Goal: Check status: Check status

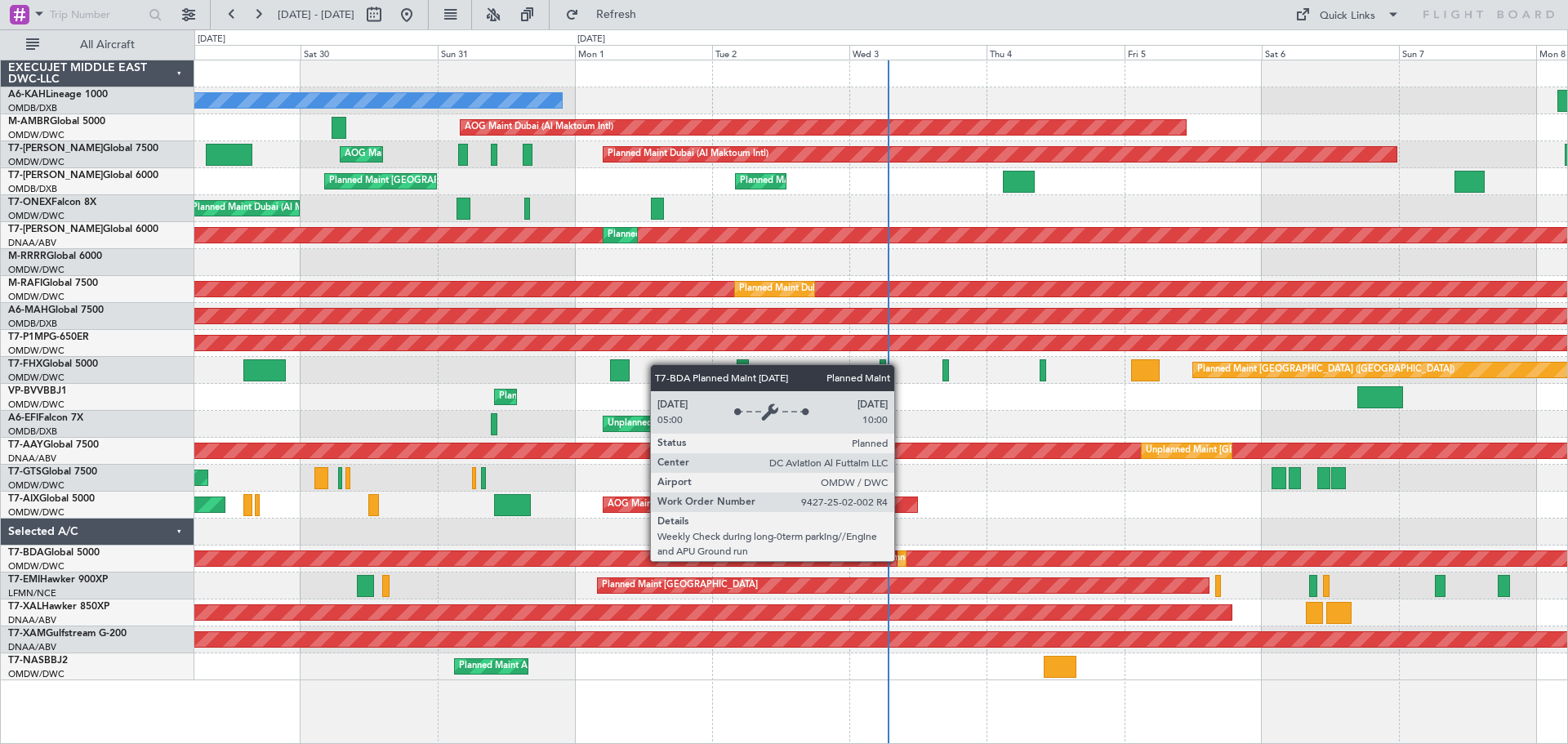
click at [902, 560] on div "Planned Maint Dubai (Al Maktoum Intl)" at bounding box center [962, 558] width 161 height 24
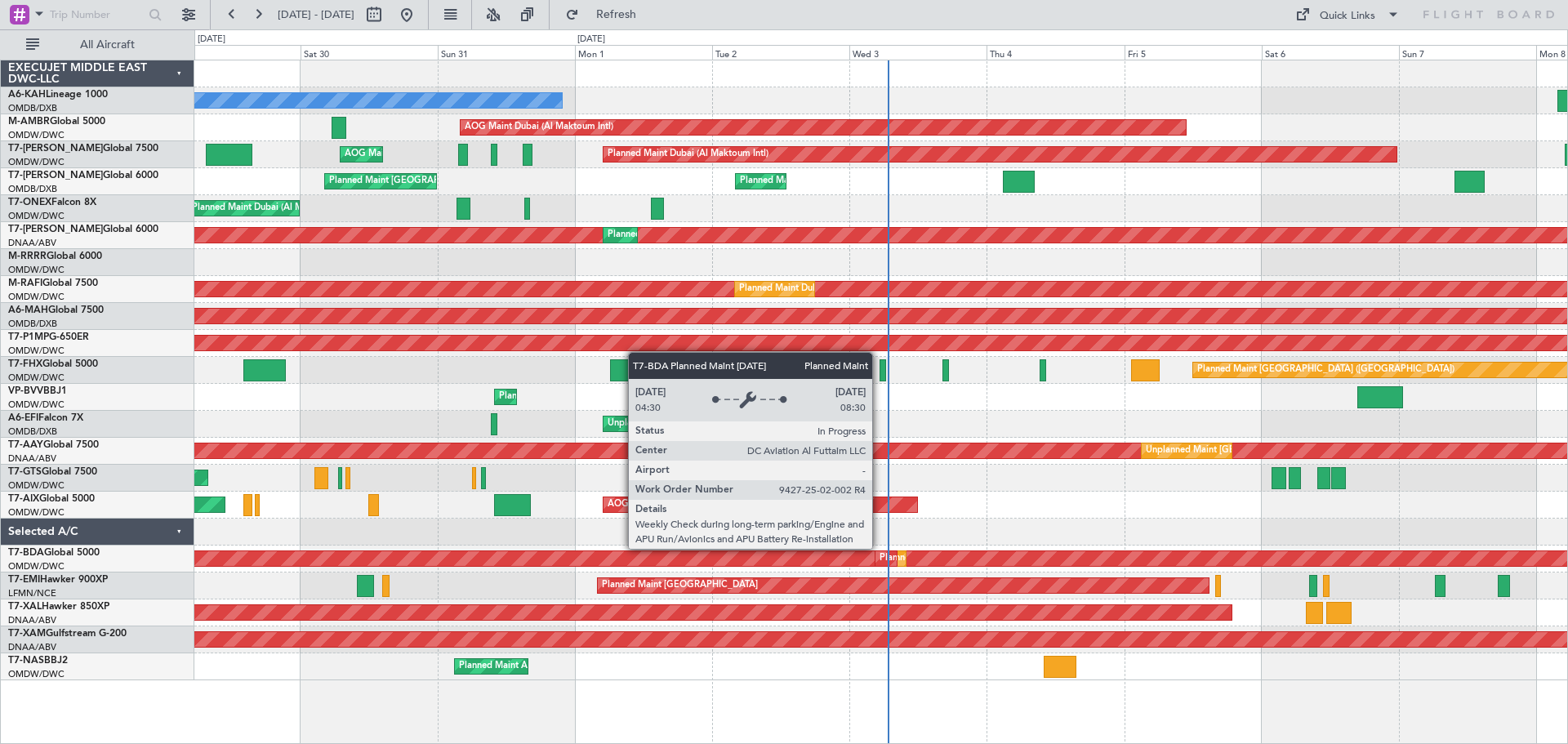
click at [879, 562] on div "Planned Maint" at bounding box center [908, 558] width 59 height 24
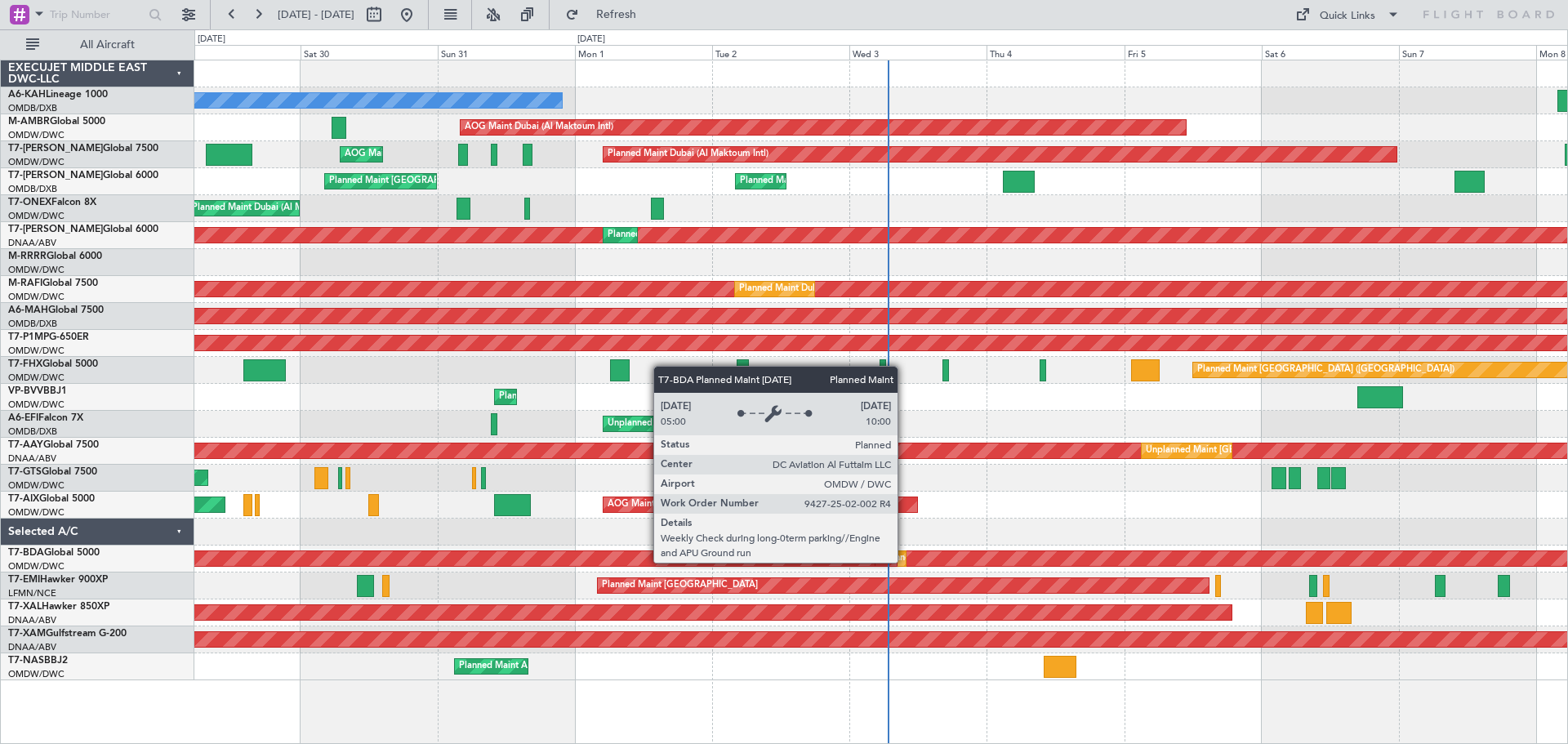
click at [905, 561] on div "Planned Maint Dubai (Al Maktoum Intl)" at bounding box center [962, 558] width 161 height 24
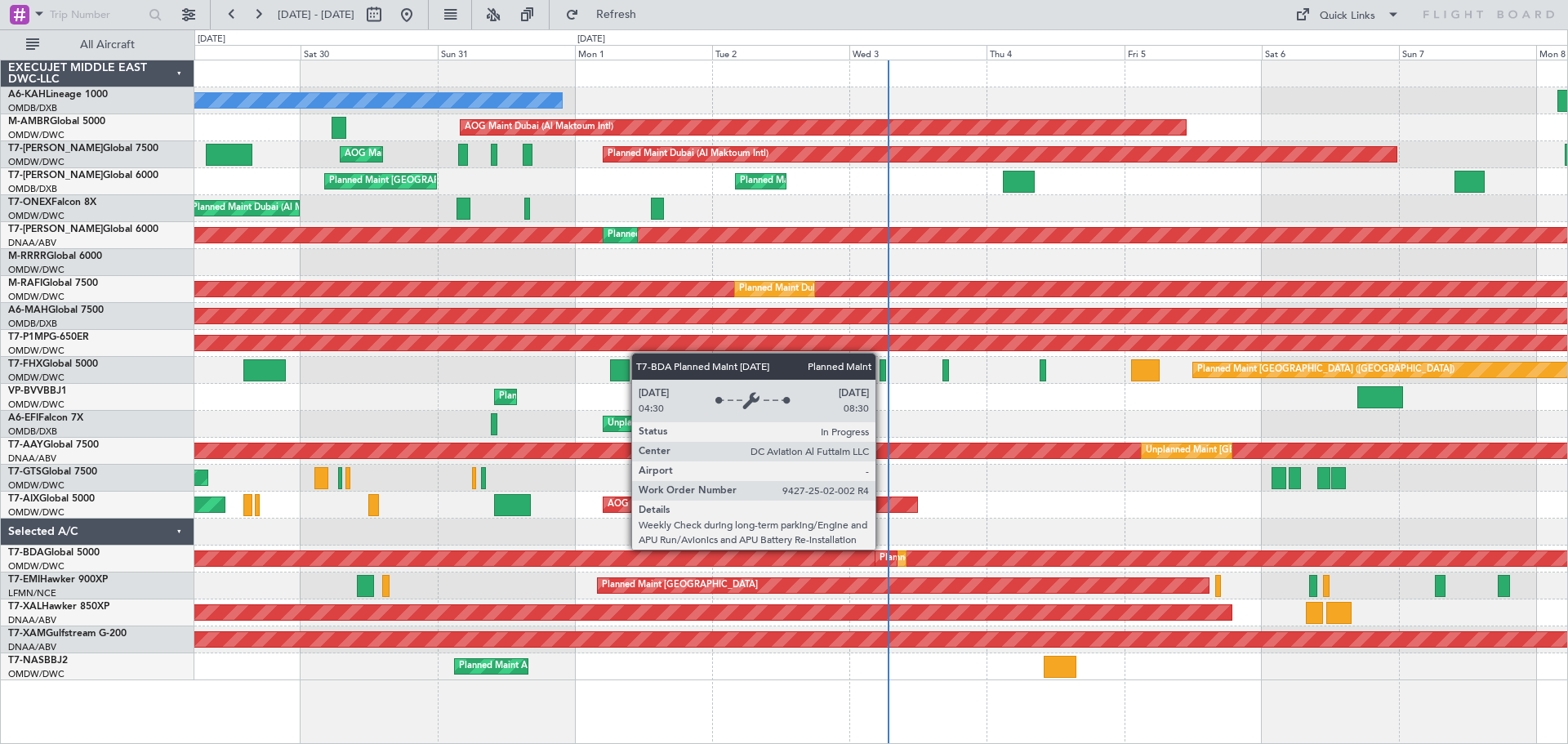
click at [883, 563] on div "Planned Maint" at bounding box center [908, 558] width 59 height 24
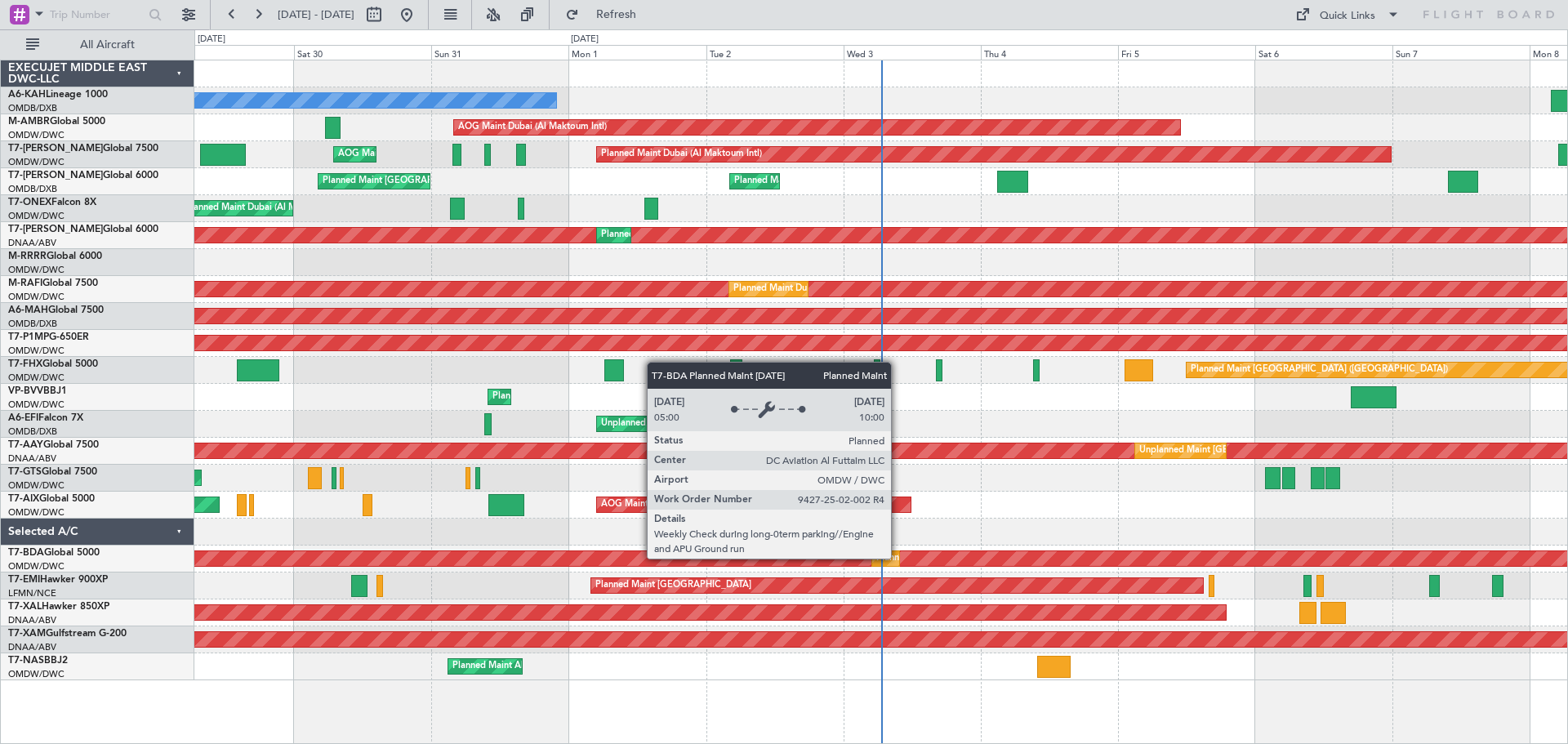
click at [898, 558] on div "Planned Maint Dubai (Al Maktoum Intl)" at bounding box center [956, 558] width 161 height 24
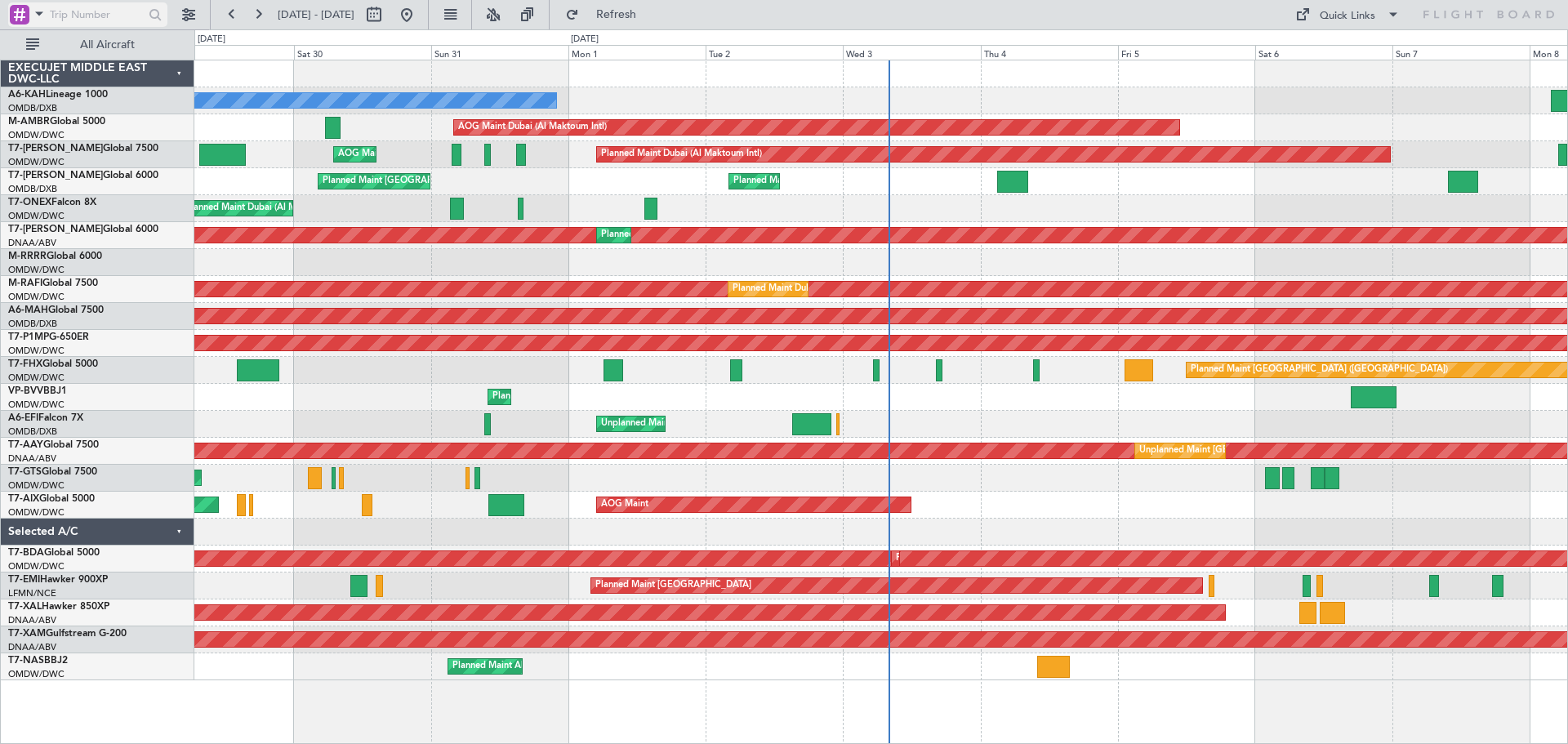
click at [40, 17] on span at bounding box center [39, 14] width 20 height 21
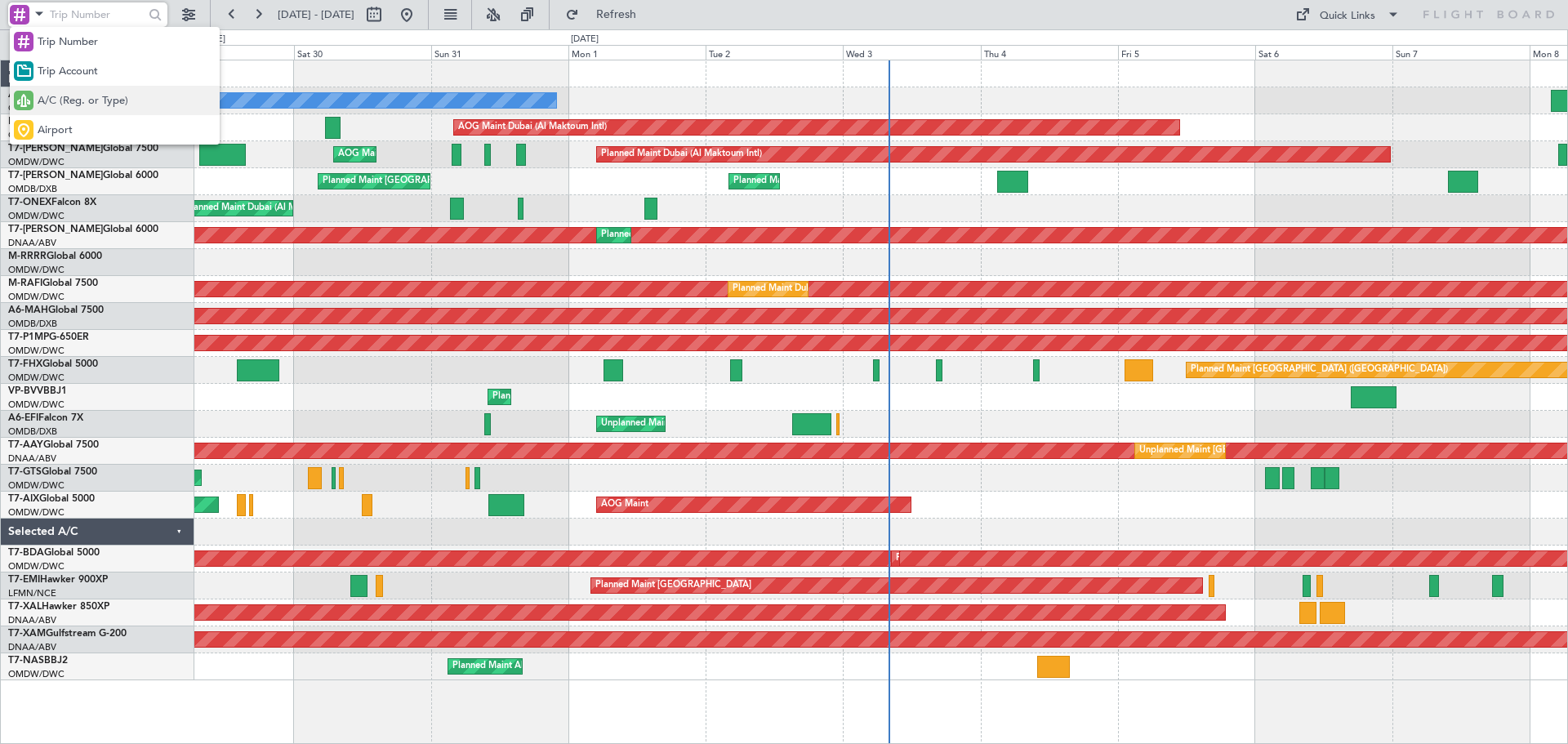
click at [70, 100] on span "A/C (Reg. or Type)" at bounding box center [83, 101] width 90 height 16
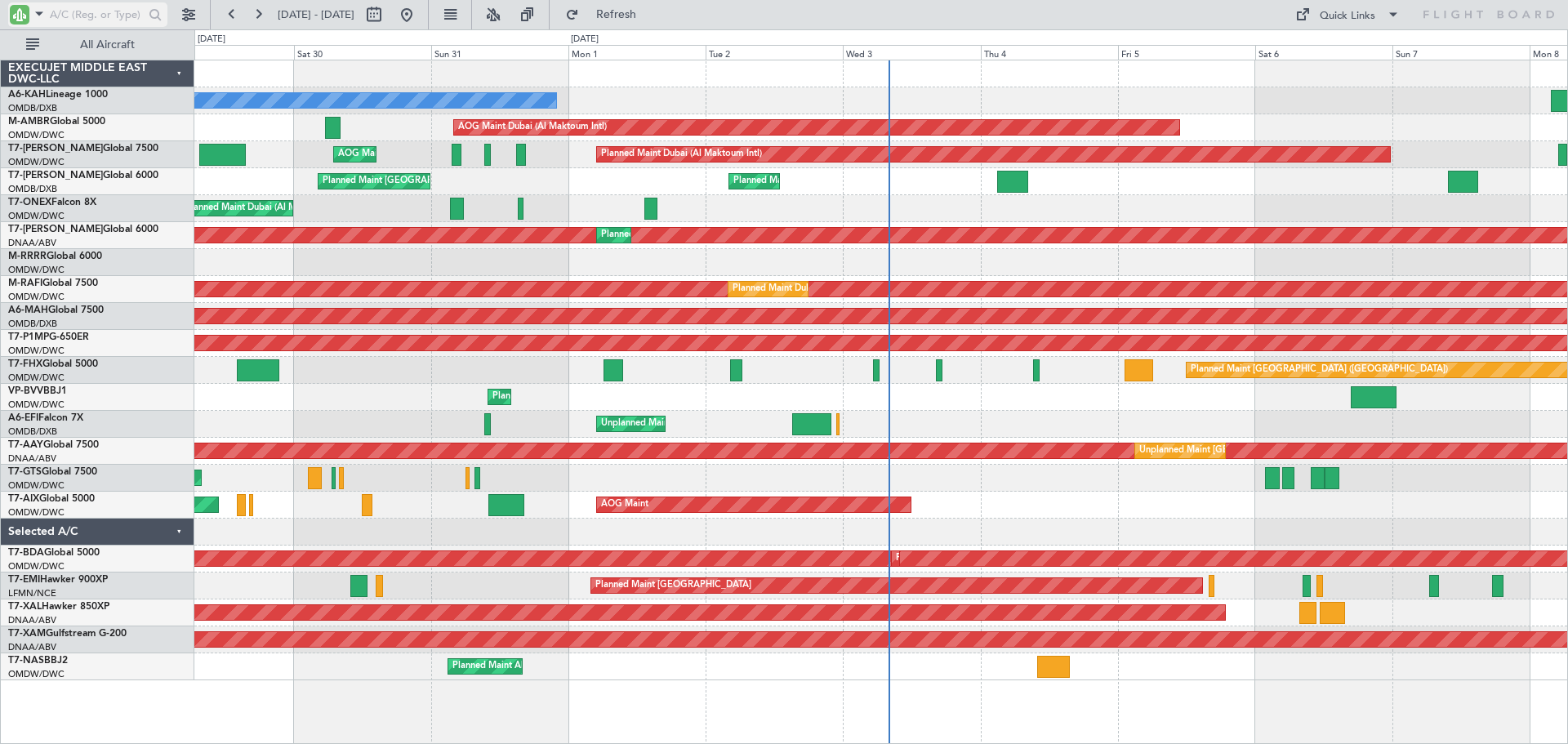
click at [104, 9] on input "text" at bounding box center [96, 15] width 94 height 24
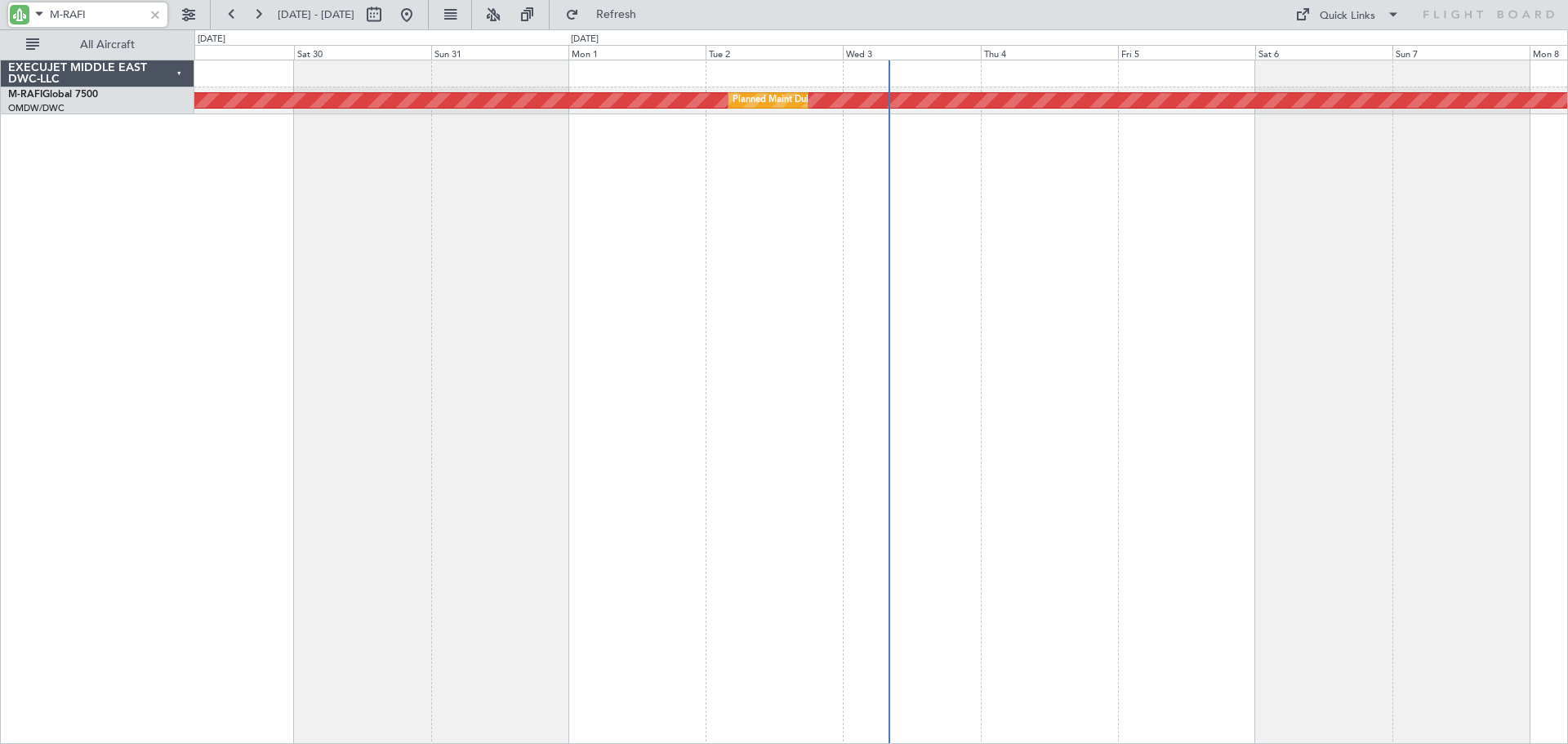
type input "M-RAFI"
click at [234, 18] on button at bounding box center [232, 15] width 26 height 26
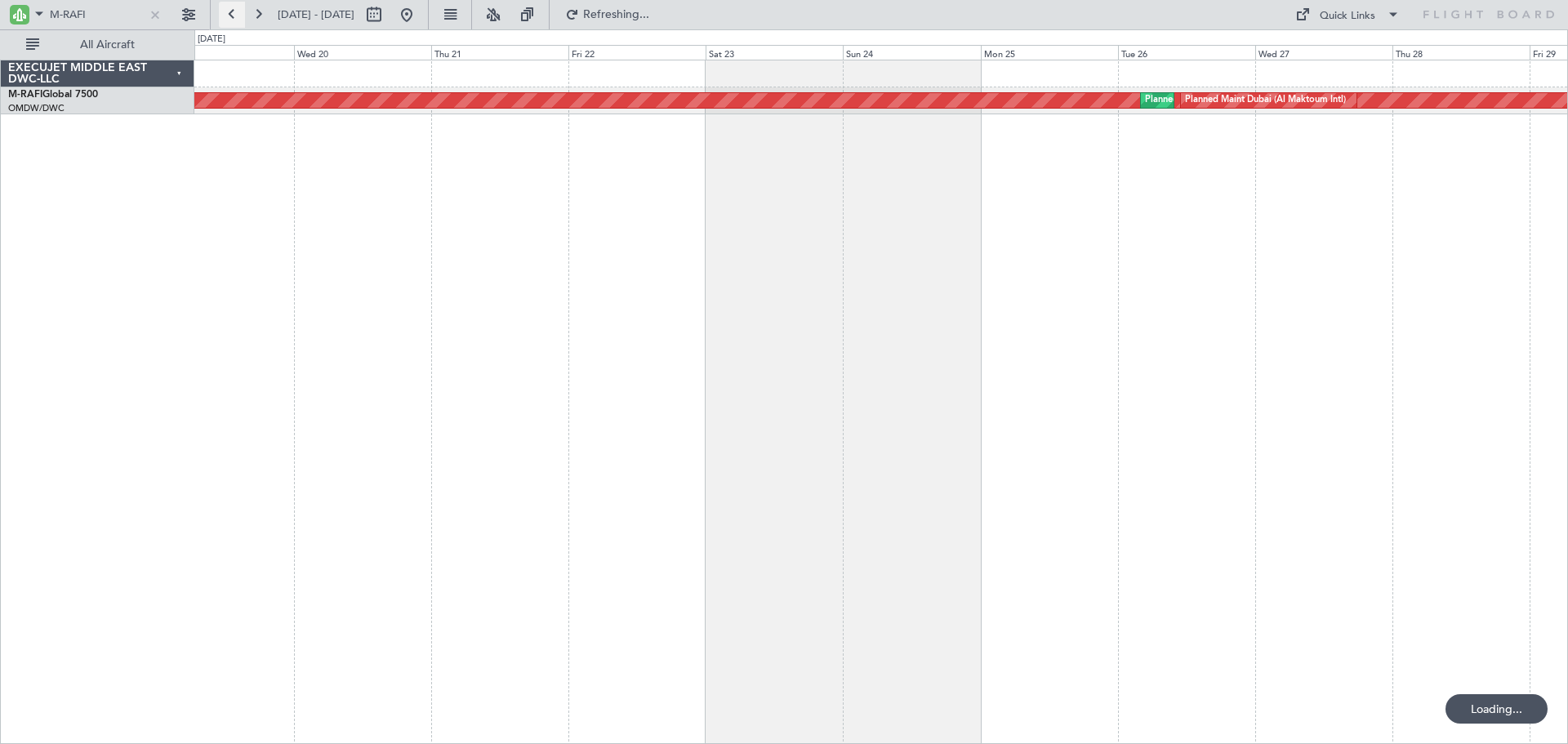
click at [234, 18] on button at bounding box center [232, 15] width 26 height 26
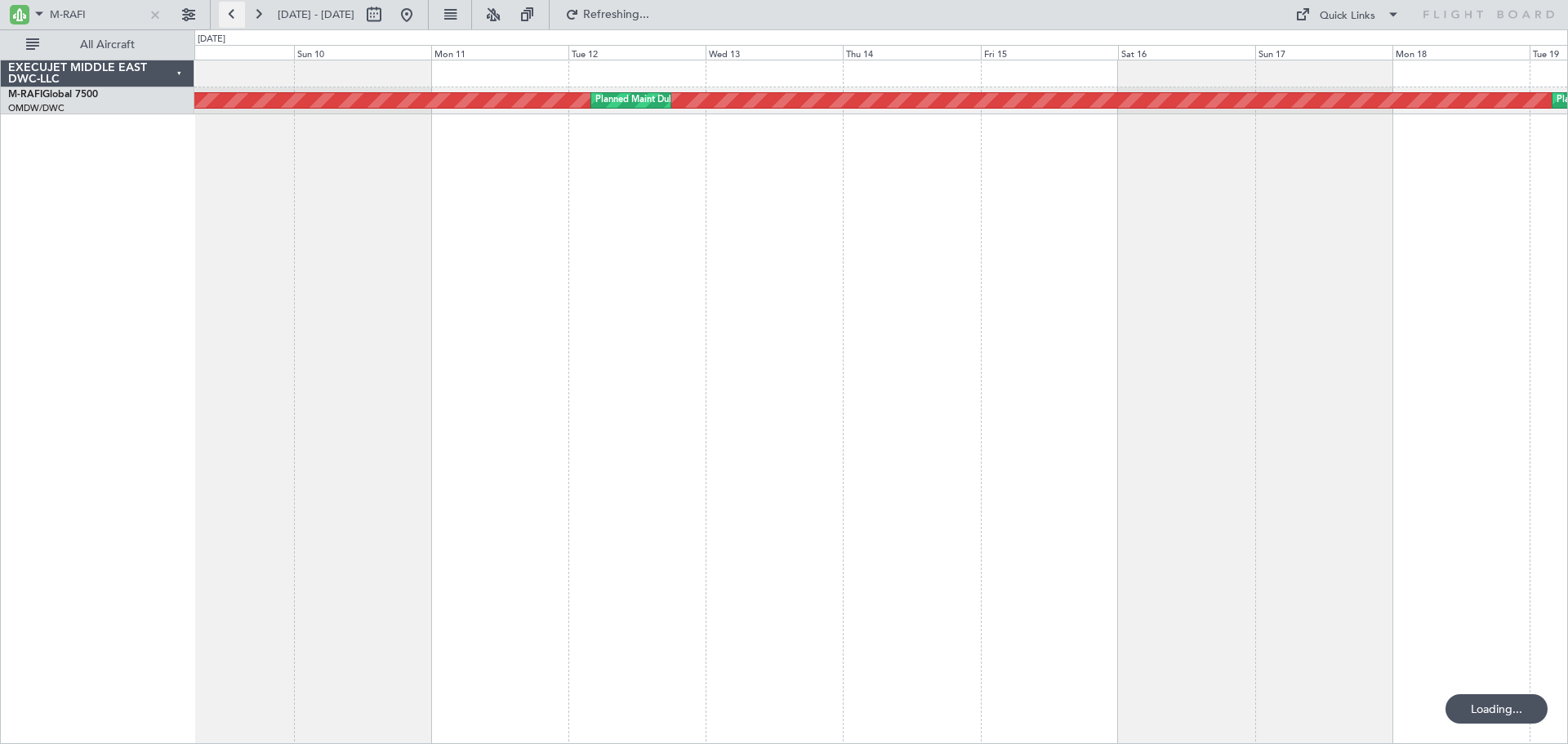
click at [234, 18] on button at bounding box center [232, 15] width 26 height 26
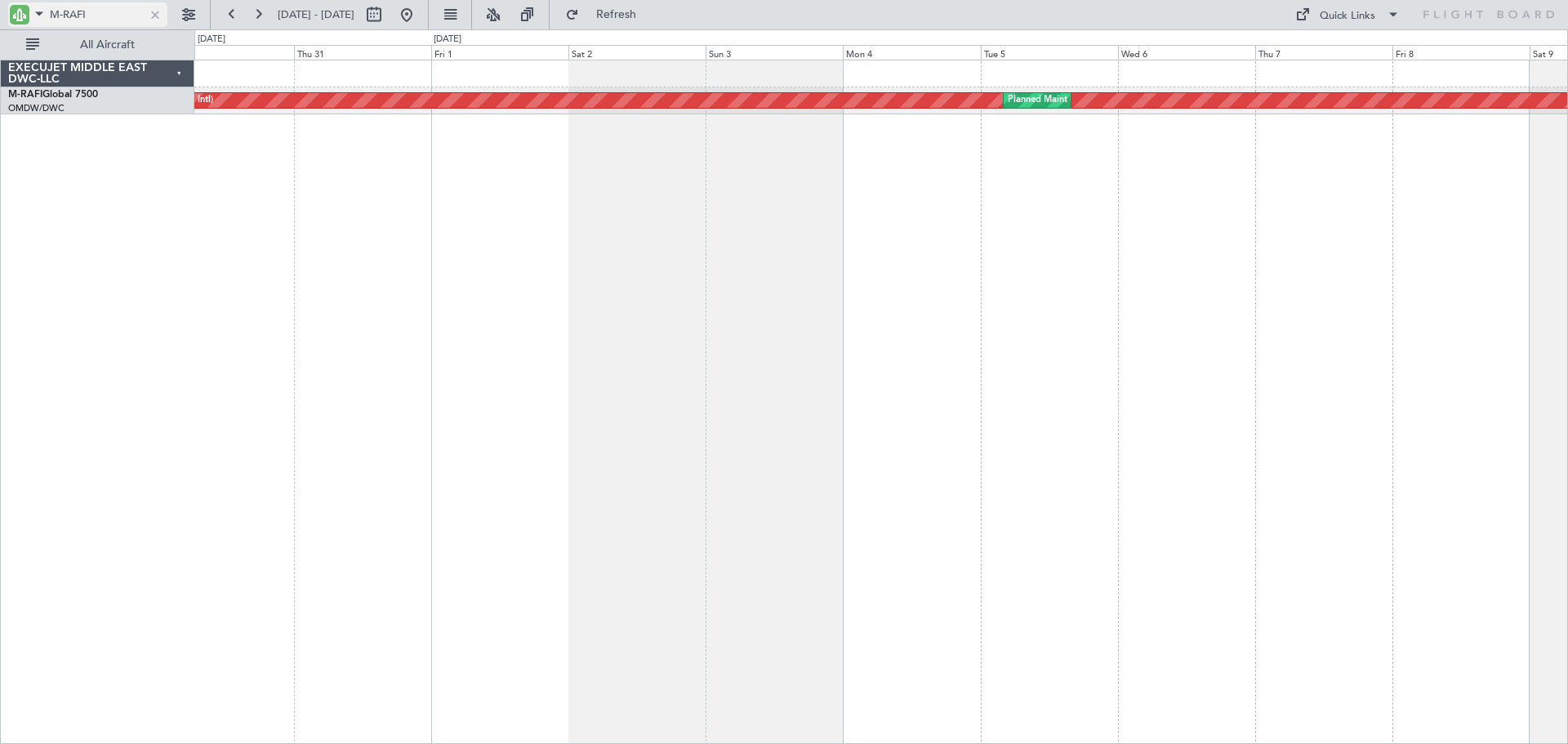
click at [157, 18] on div at bounding box center [155, 15] width 18 height 18
